Goal: Task Accomplishment & Management: Complete application form

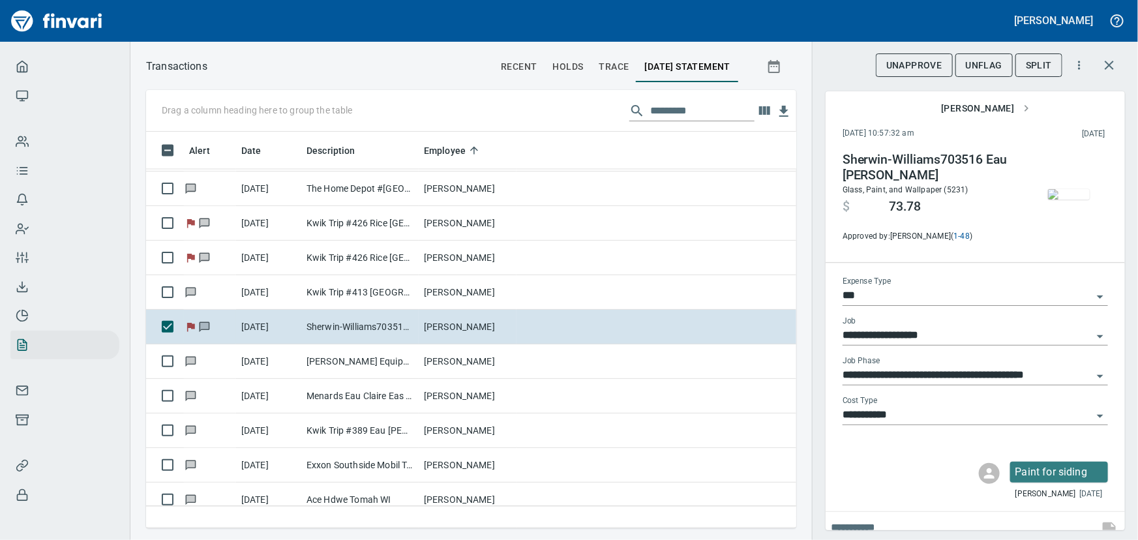
scroll to position [378, 633]
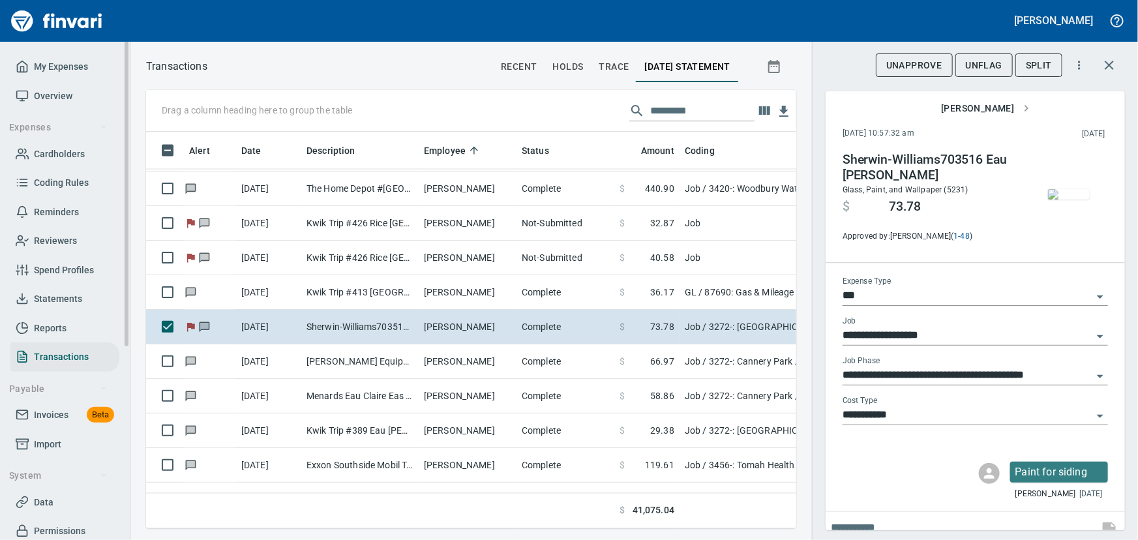
click at [63, 59] on span "My Expenses" at bounding box center [61, 67] width 54 height 16
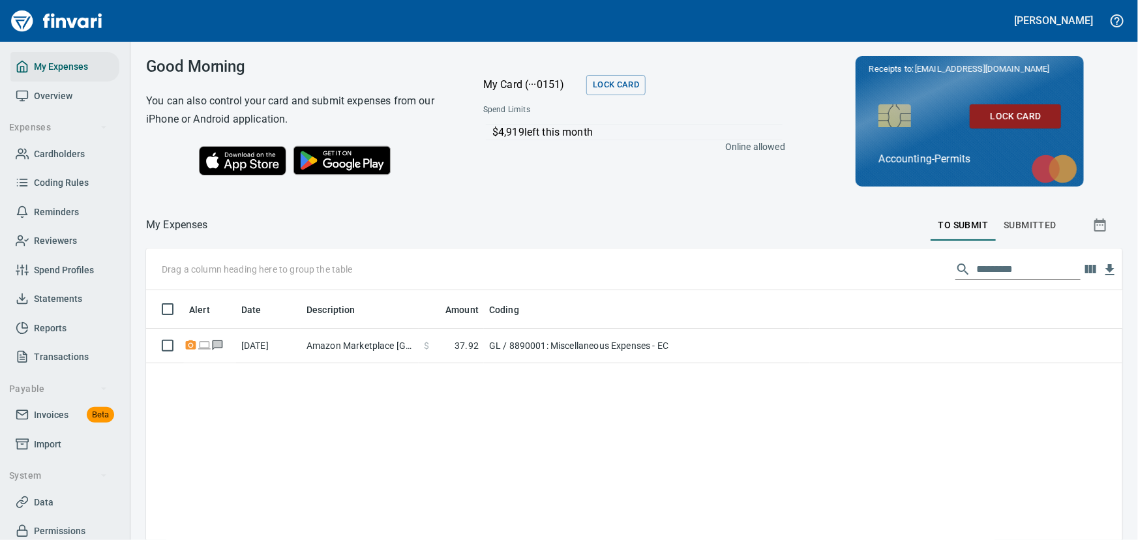
scroll to position [388, 959]
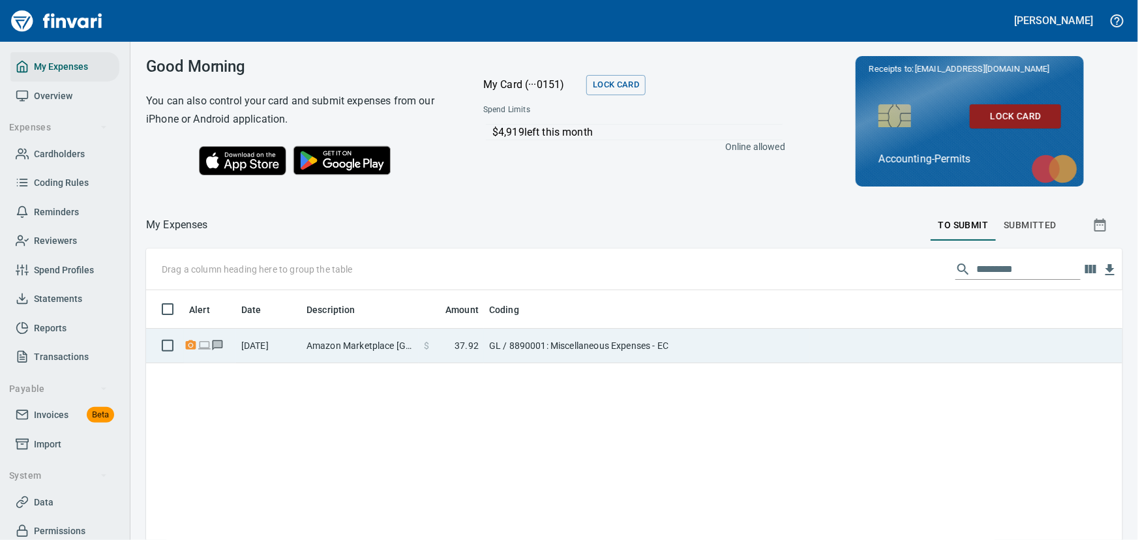
drag, startPoint x: 324, startPoint y: 348, endPoint x: 338, endPoint y: 343, distance: 15.1
click at [324, 348] on td "Amazon Marketplace [GEOGRAPHIC_DATA] [GEOGRAPHIC_DATA]" at bounding box center [359, 346] width 117 height 35
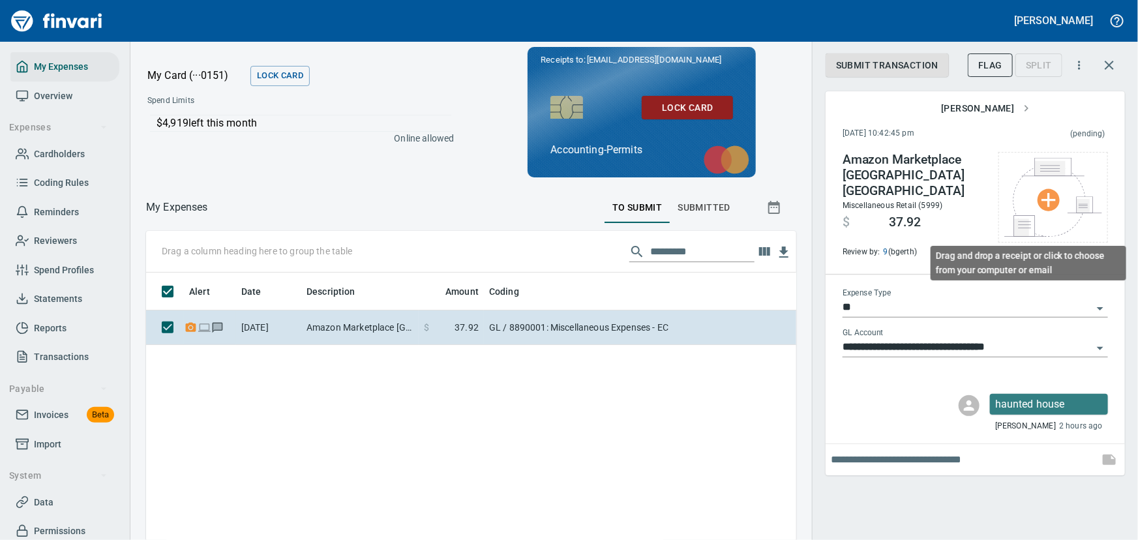
scroll to position [378, 624]
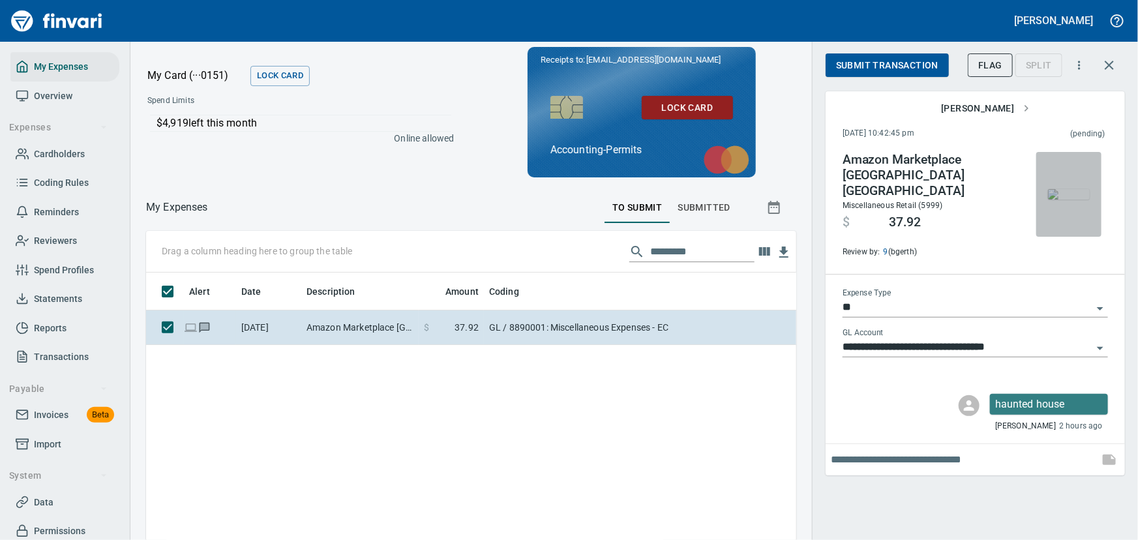
click at [910, 198] on img "button" at bounding box center [1069, 194] width 42 height 10
click at [910, 200] on img "button" at bounding box center [1069, 194] width 42 height 10
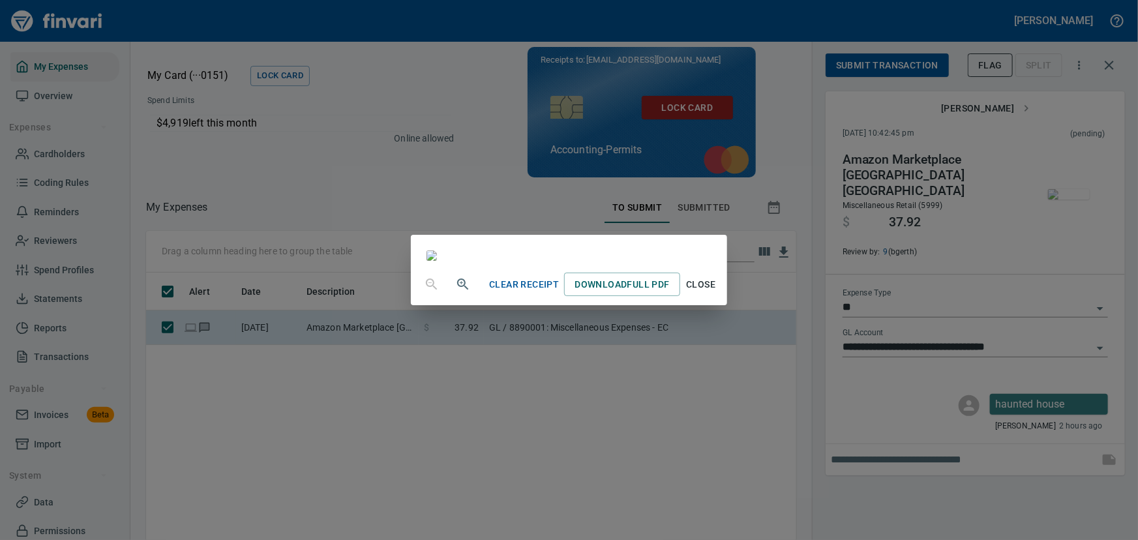
click at [717, 293] on span "Close" at bounding box center [701, 285] width 31 height 16
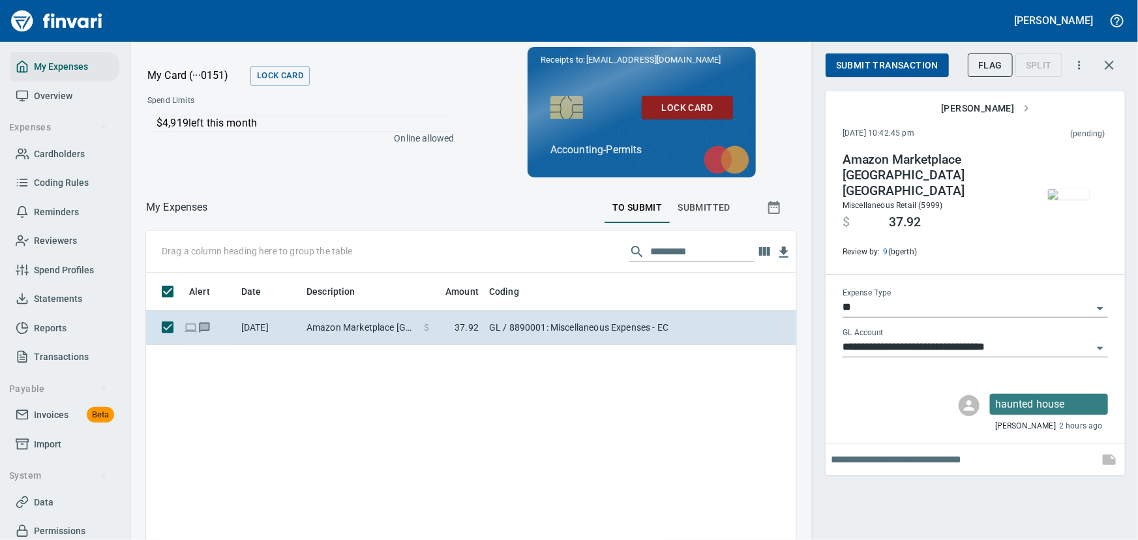
click at [896, 67] on span "Submit Transaction" at bounding box center [887, 65] width 102 height 16
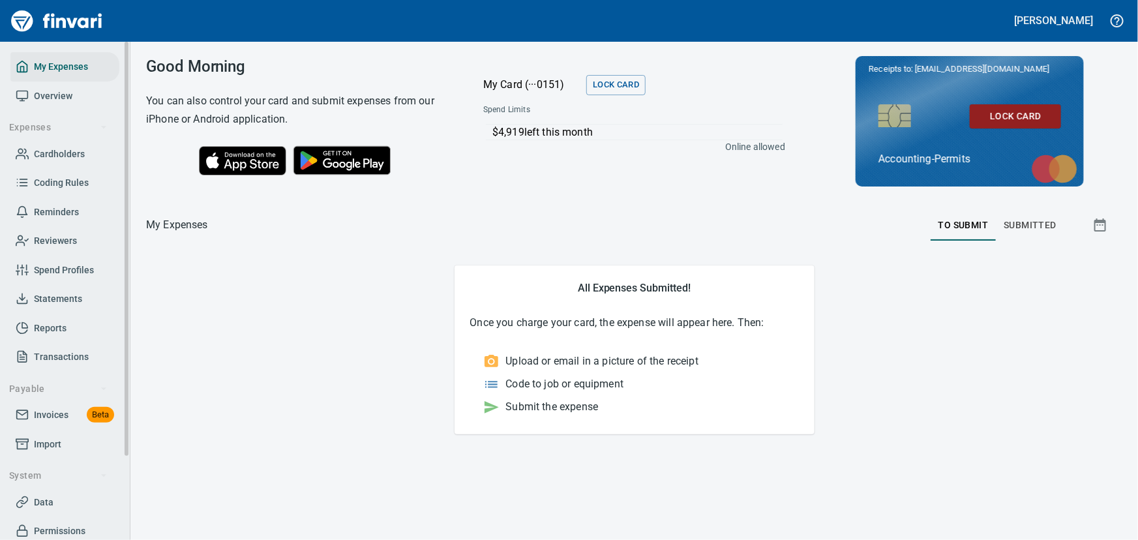
click at [64, 213] on span "Reminders" at bounding box center [56, 212] width 45 height 16
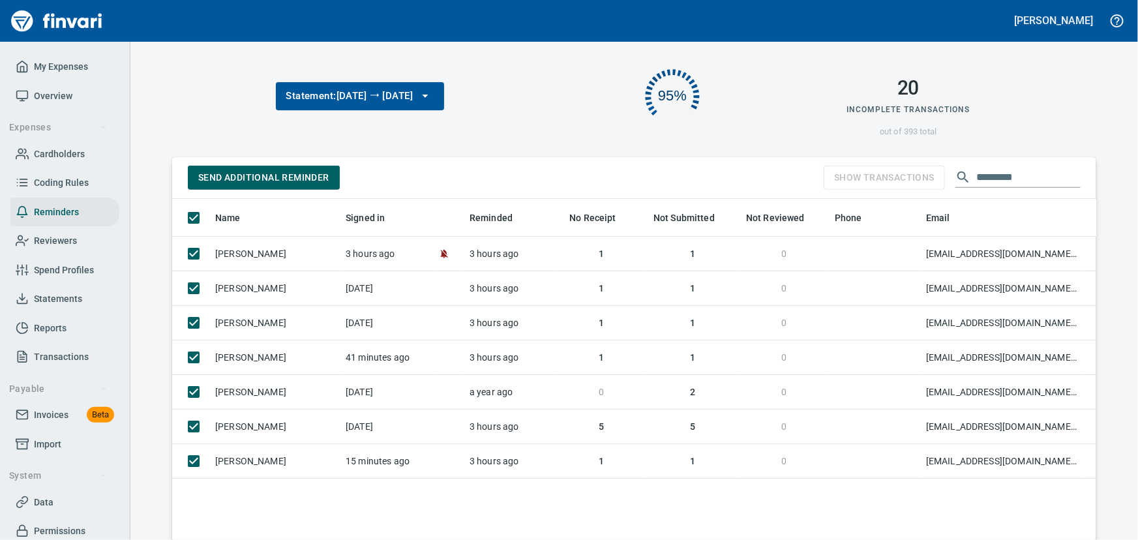
scroll to position [221, 0]
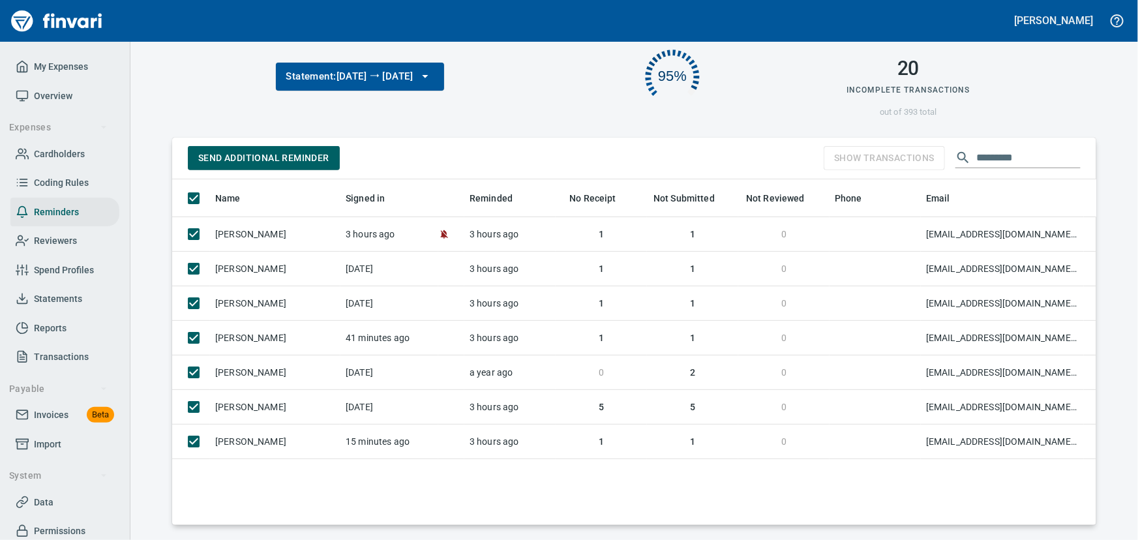
click at [252, 159] on span "Send Additional Reminder" at bounding box center [263, 158] width 131 height 16
